Goal: Task Accomplishment & Management: Manage account settings

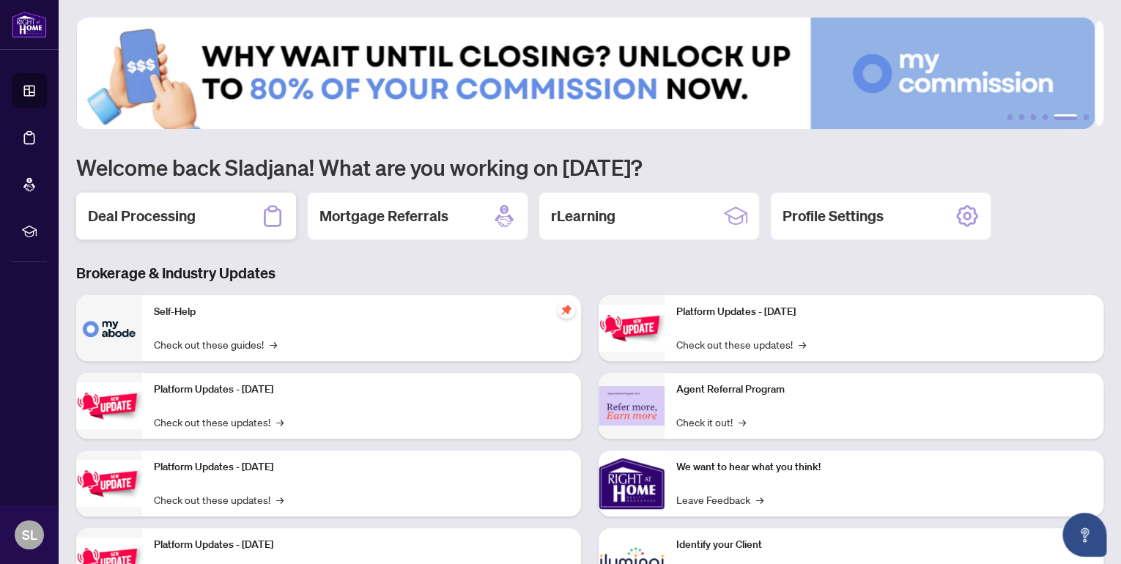
click at [166, 214] on h2 "Deal Processing" at bounding box center [142, 216] width 108 height 21
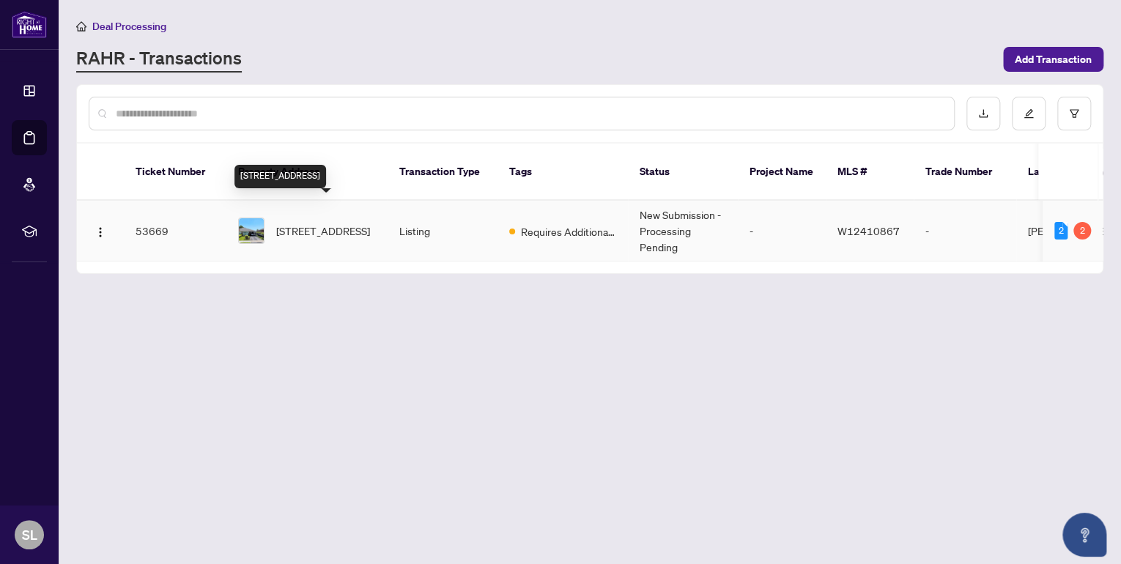
click at [289, 223] on span "[STREET_ADDRESS]" at bounding box center [323, 231] width 94 height 16
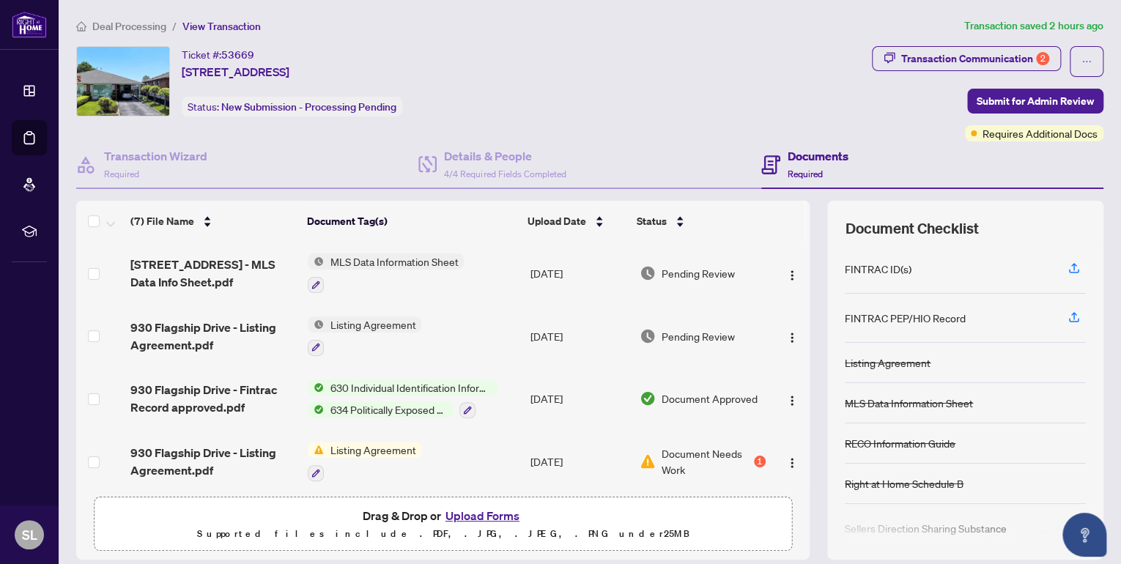
click at [470, 510] on button "Upload Forms" at bounding box center [482, 515] width 83 height 19
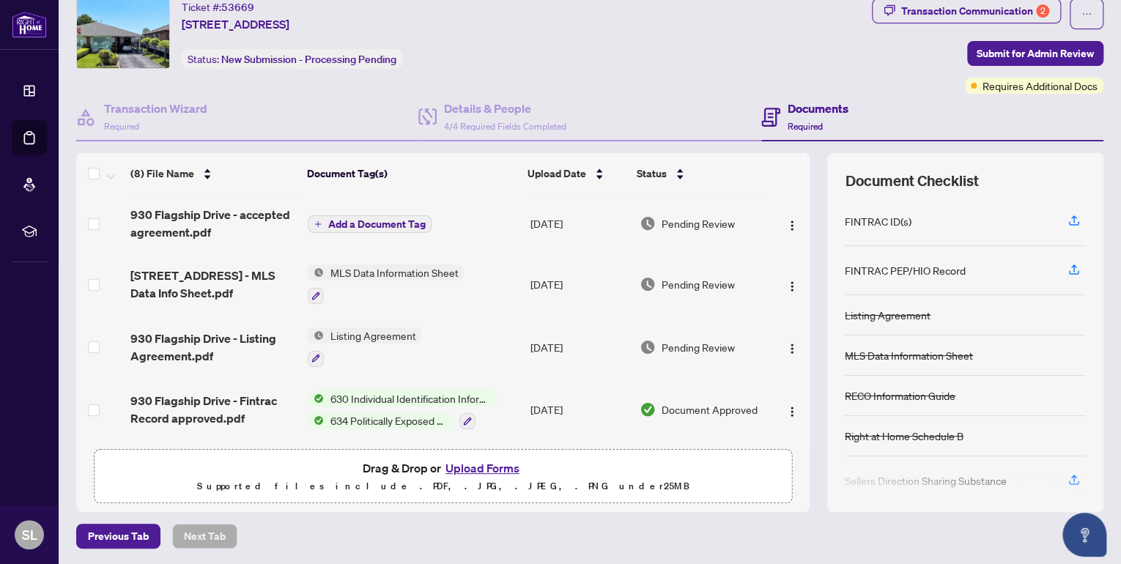
click at [347, 220] on span "Add a Document Tag" at bounding box center [375, 224] width 97 height 10
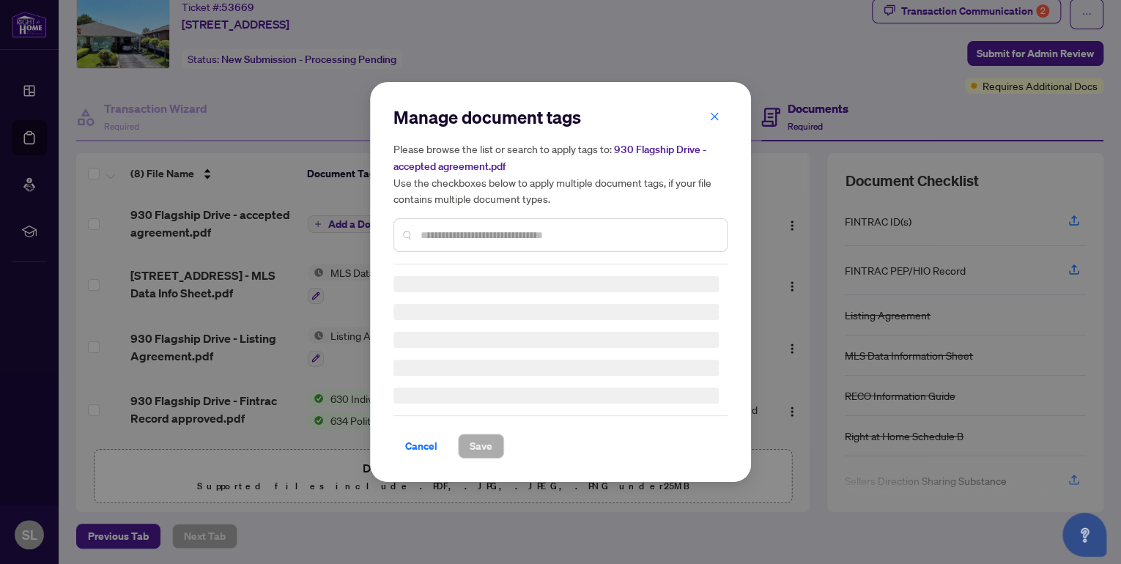
click at [475, 240] on input "text" at bounding box center [567, 235] width 294 height 16
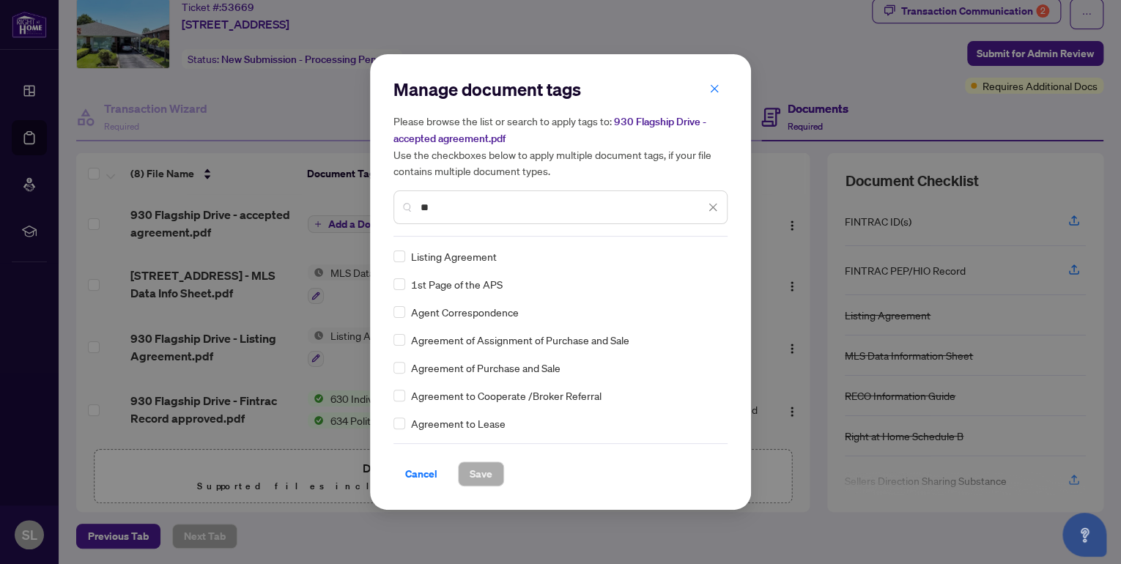
type input "**"
click at [513, 366] on span "Agreement of Purchase and Sale" at bounding box center [485, 368] width 149 height 16
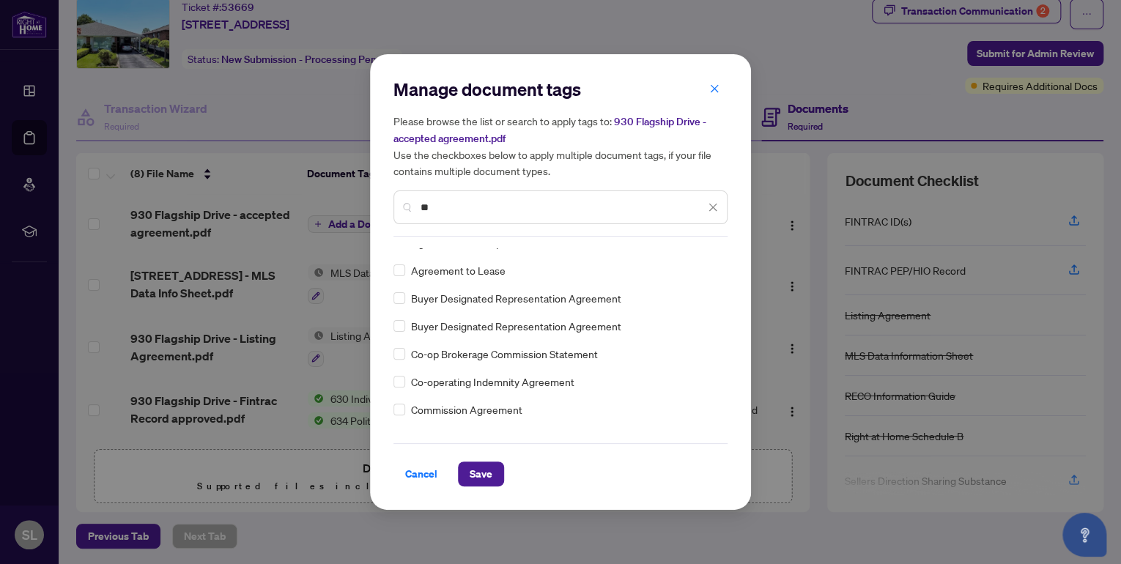
scroll to position [192, 0]
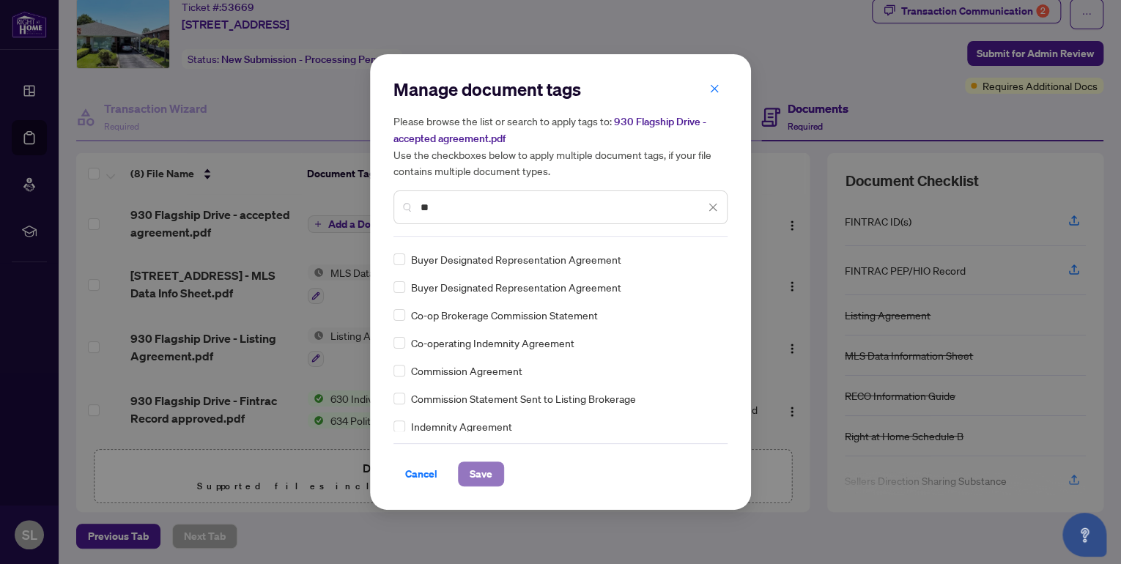
click at [478, 473] on span "Save" at bounding box center [481, 473] width 23 height 23
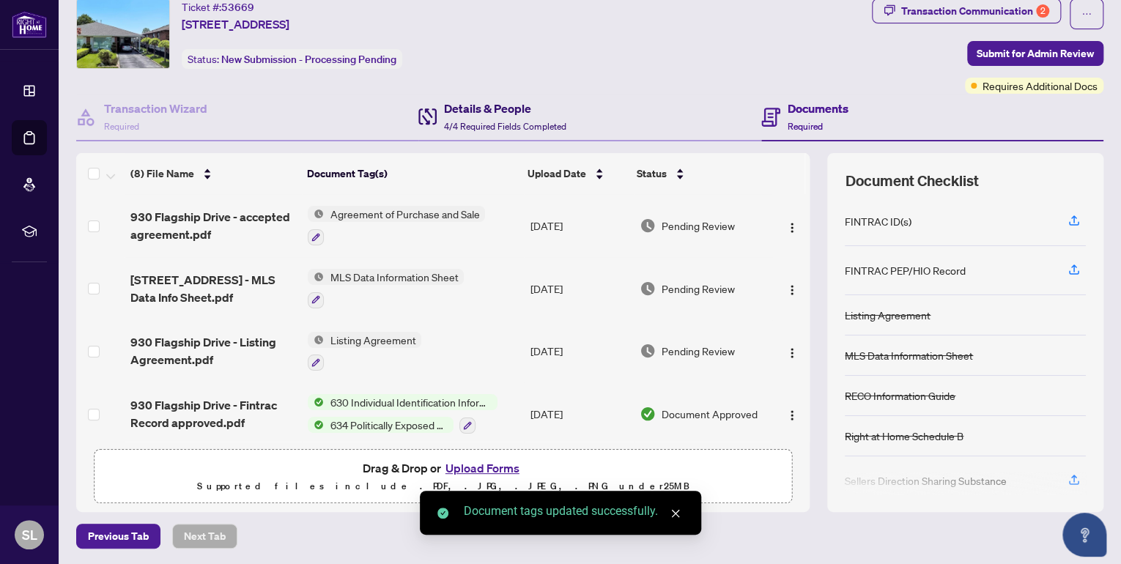
click at [494, 111] on h4 "Details & People" at bounding box center [505, 109] width 122 height 18
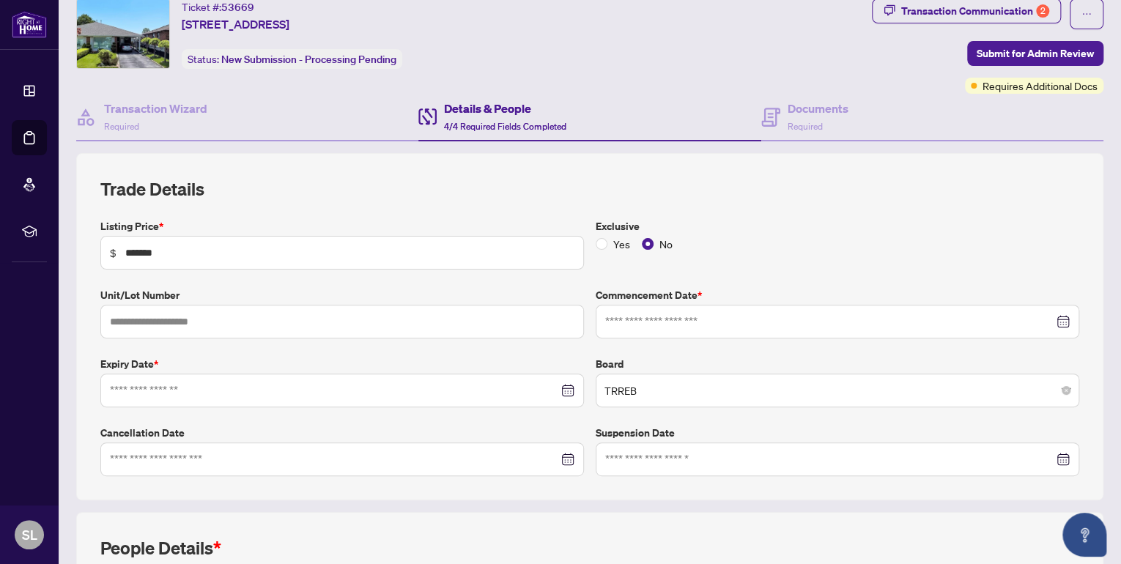
type input "**********"
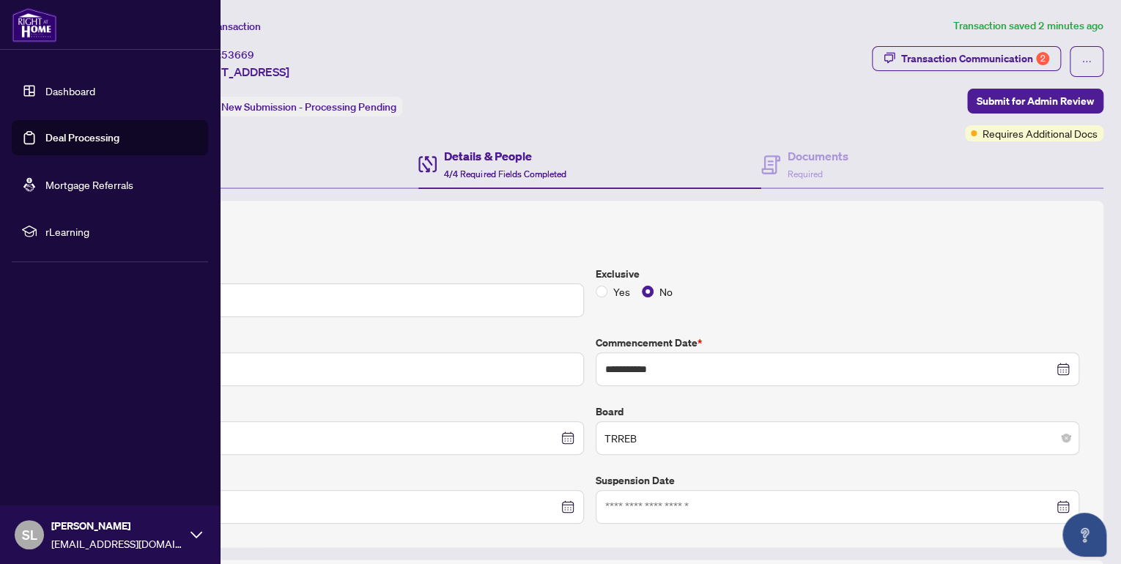
click at [53, 88] on link "Dashboard" at bounding box center [70, 90] width 50 height 13
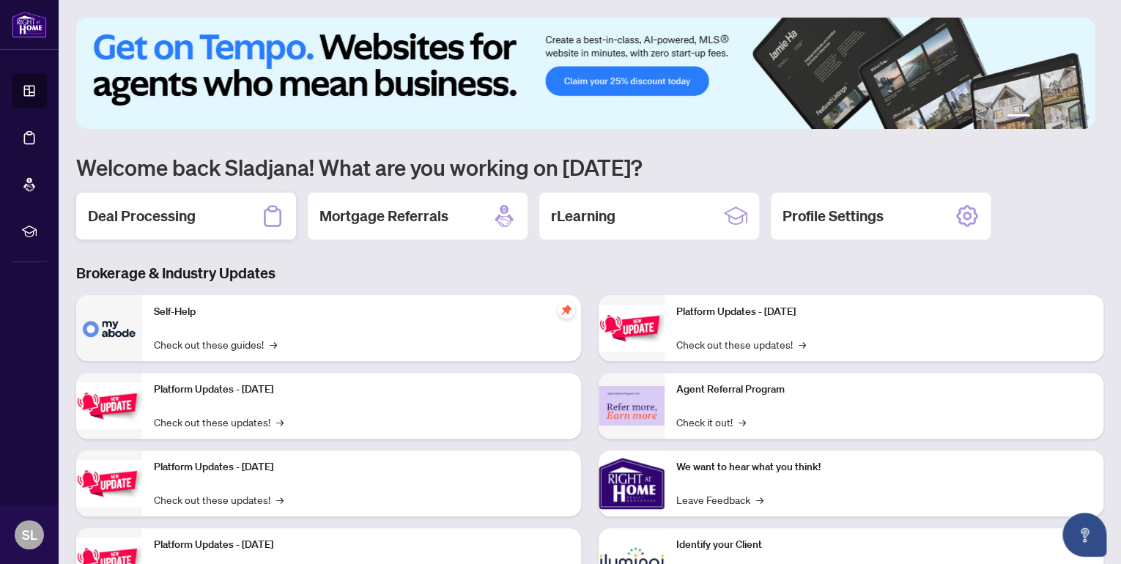
click at [237, 196] on div "Deal Processing" at bounding box center [186, 216] width 220 height 47
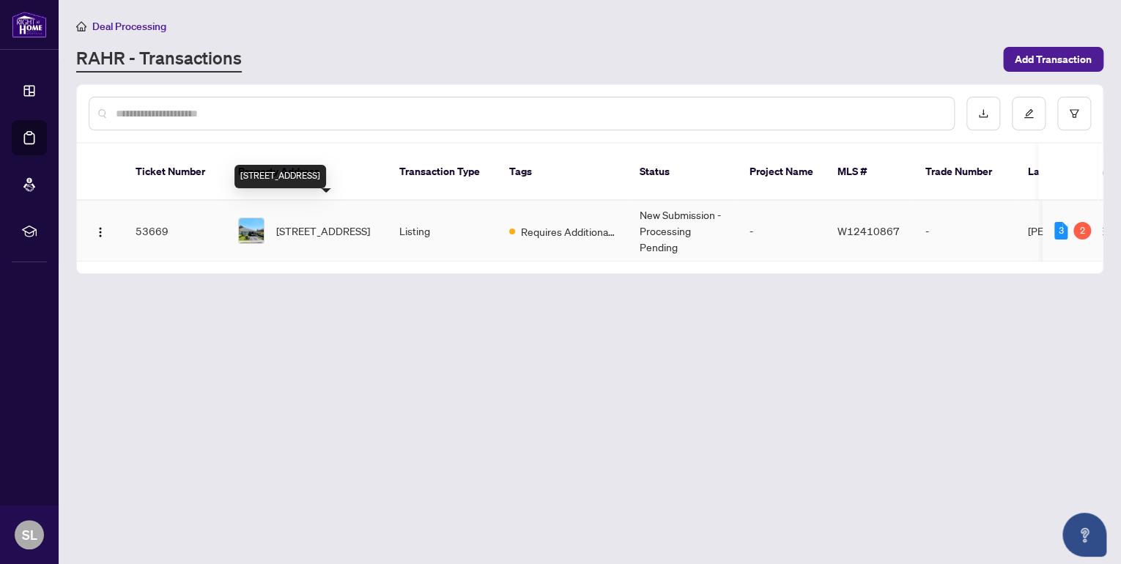
click at [279, 223] on span "[STREET_ADDRESS]" at bounding box center [323, 231] width 94 height 16
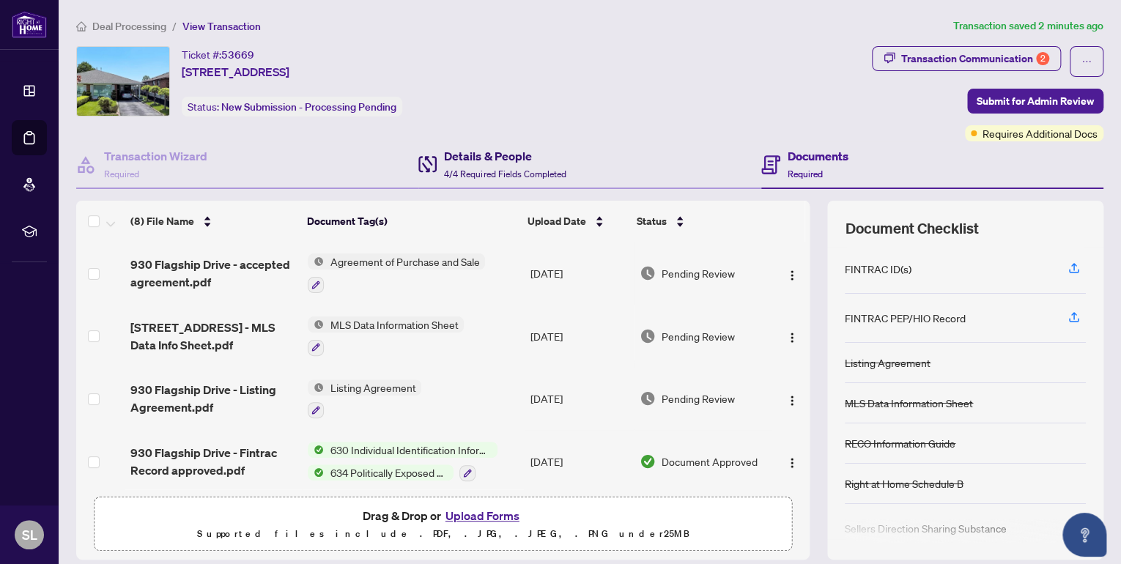
click at [474, 158] on h4 "Details & People" at bounding box center [505, 156] width 122 height 18
